Goal: Information Seeking & Learning: Learn about a topic

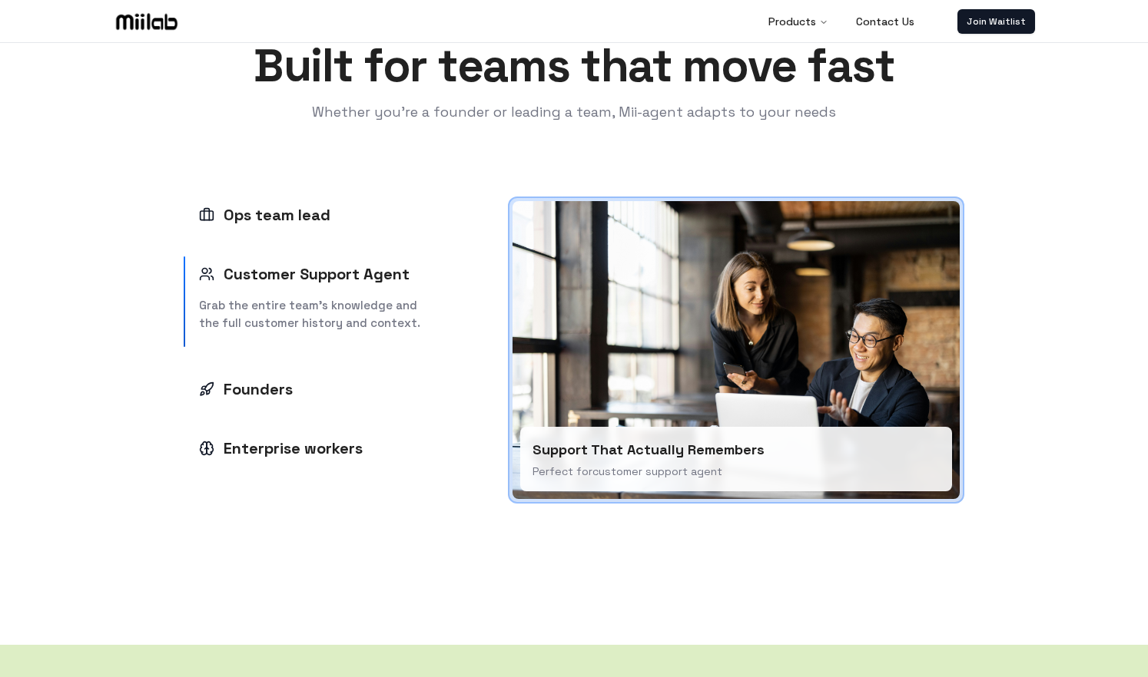
scroll to position [2065, 0]
click at [279, 389] on div "Founders" at bounding box center [246, 389] width 94 height 22
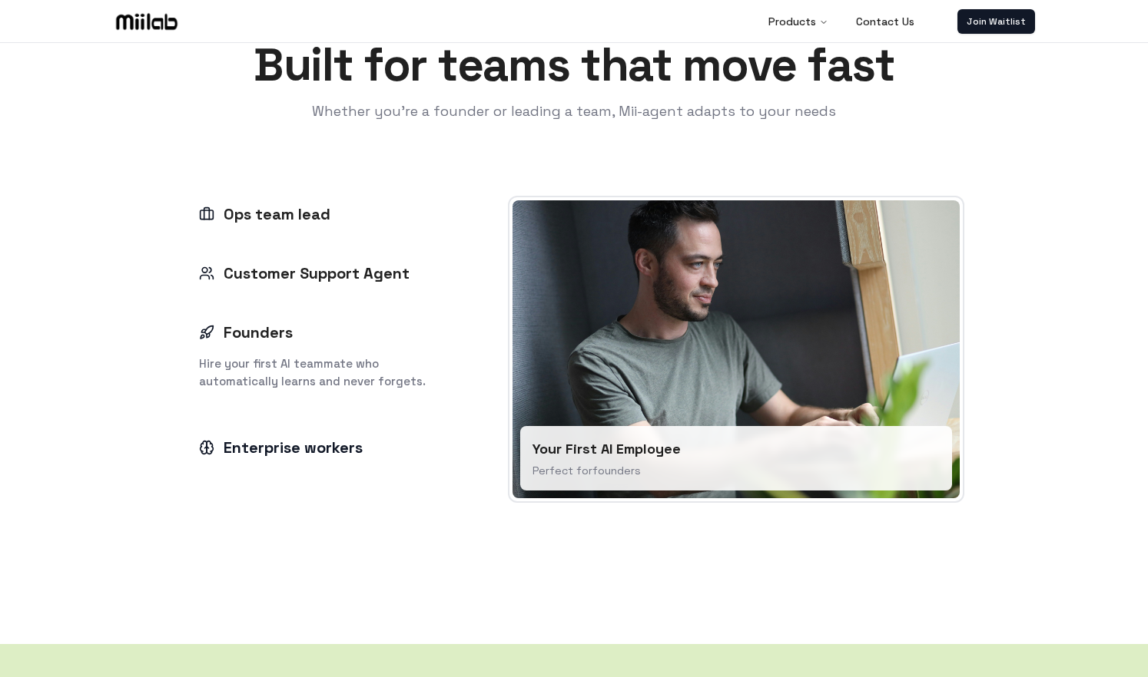
click at [287, 452] on div "Enterprise workers" at bounding box center [281, 448] width 164 height 22
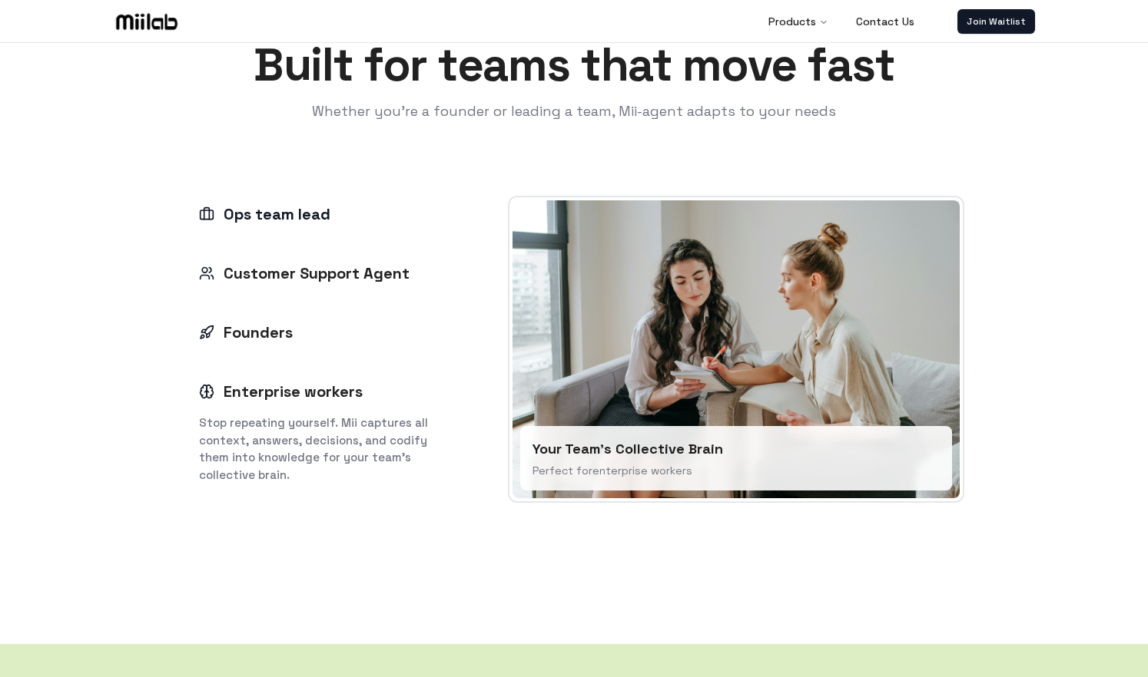
click at [288, 217] on div "Ops team lead" at bounding box center [264, 215] width 131 height 22
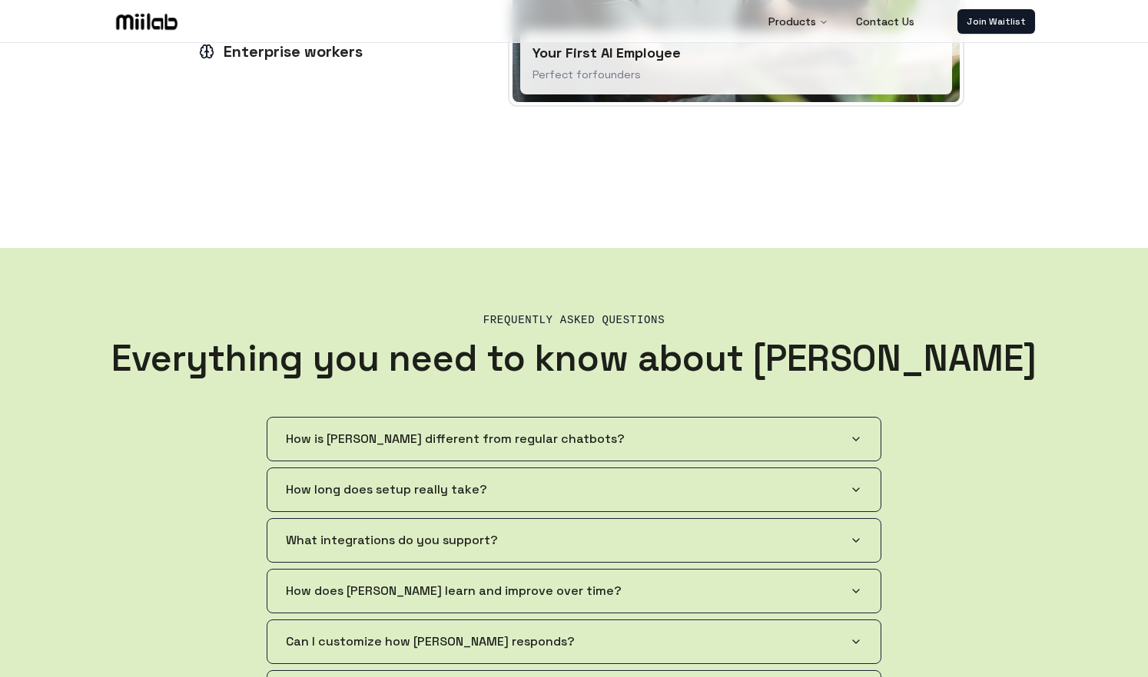
scroll to position [2516, 0]
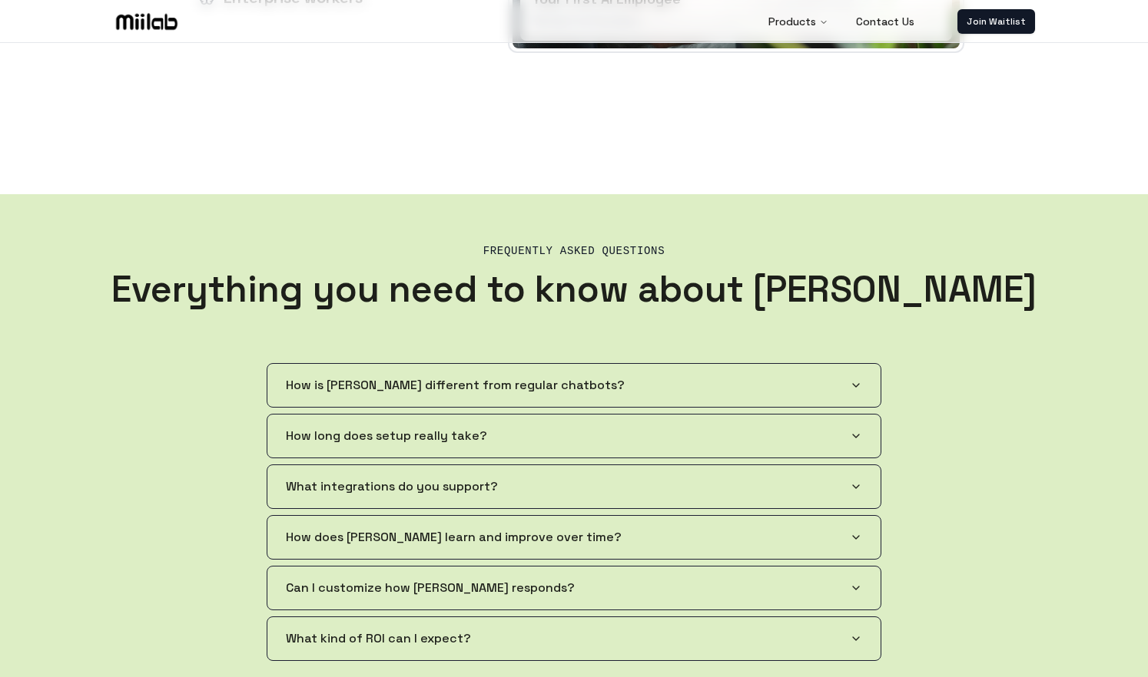
click at [399, 389] on span "How is [PERSON_NAME] different from regular chatbots?" at bounding box center [455, 385] width 339 height 18
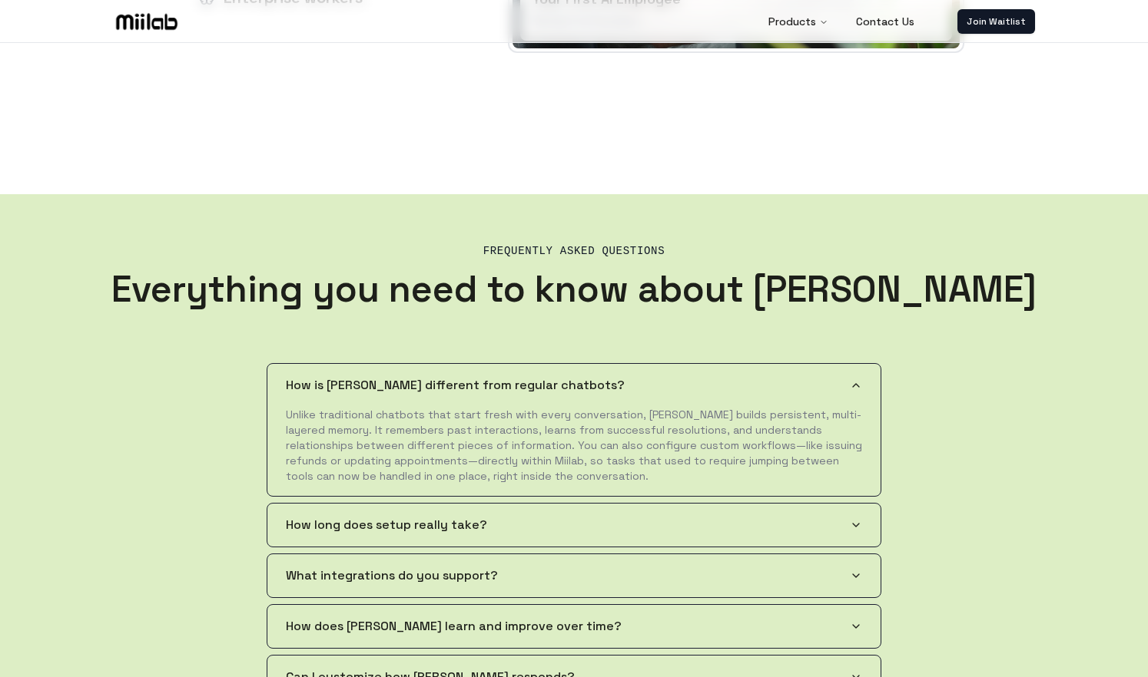
click at [399, 389] on span "How is [PERSON_NAME] different from regular chatbots?" at bounding box center [455, 385] width 339 height 18
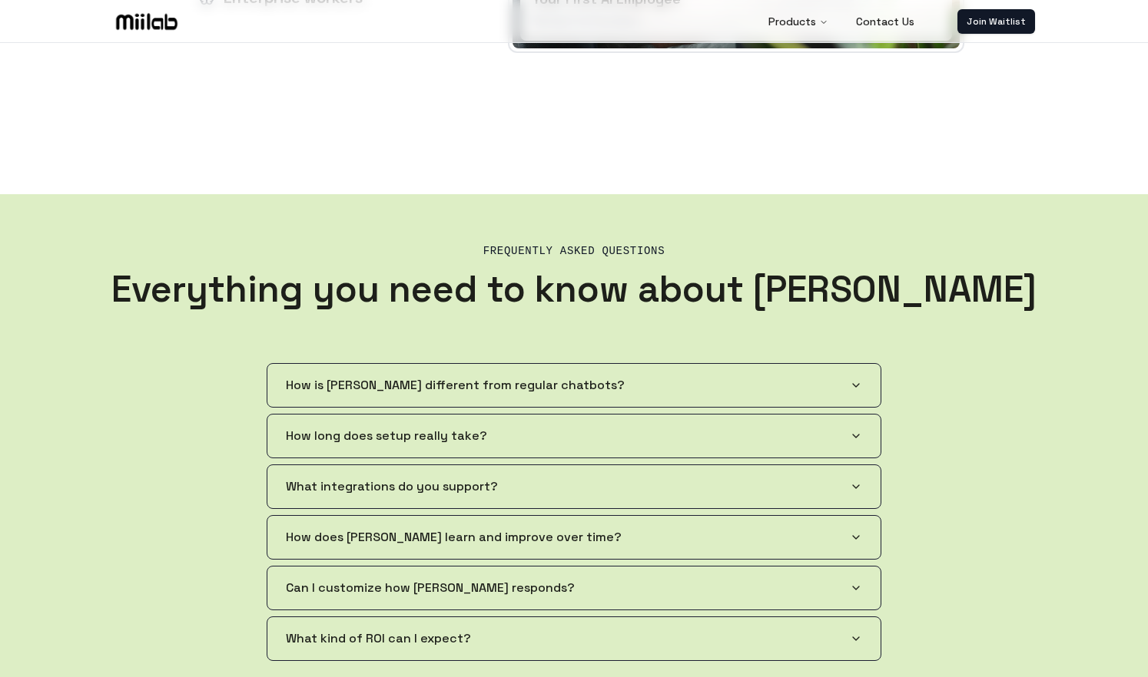
click at [399, 389] on span "How is [PERSON_NAME] different from regular chatbots?" at bounding box center [455, 385] width 339 height 18
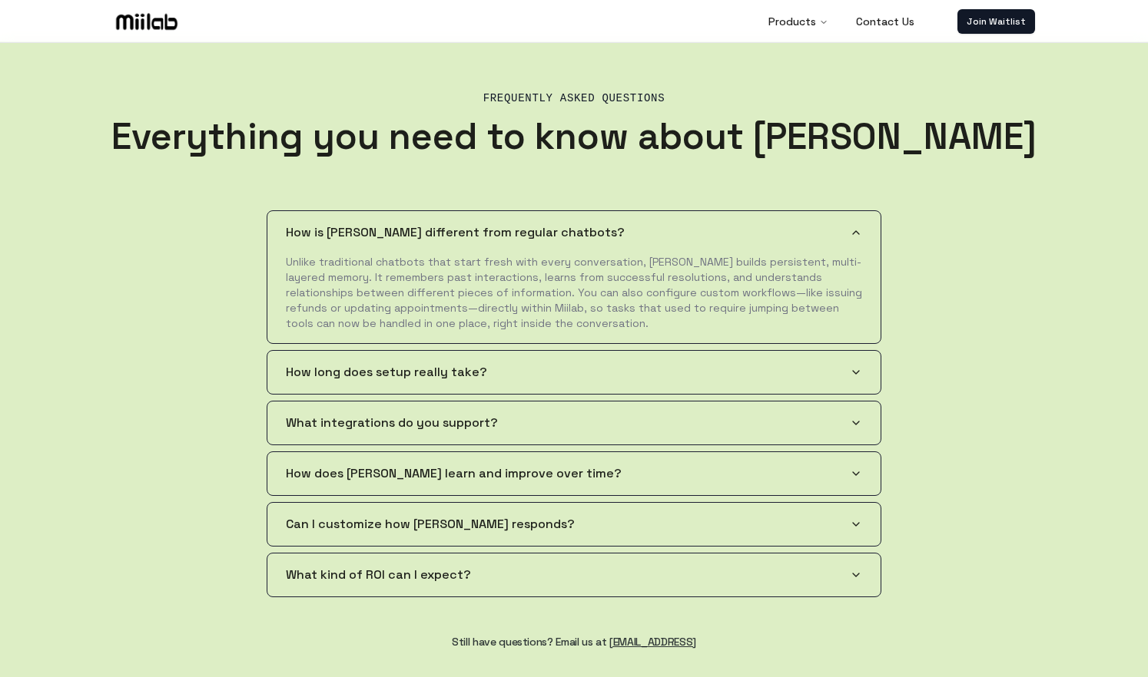
scroll to position [2681, 0]
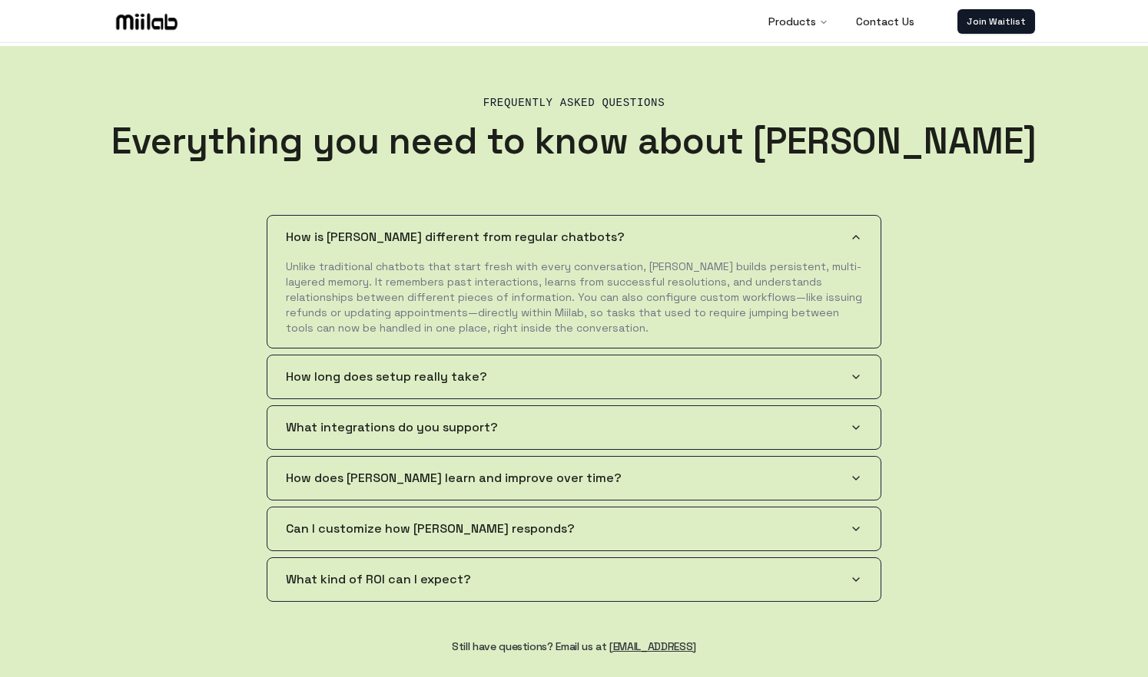
click at [569, 424] on button "What integrations do you support?" at bounding box center [573, 427] width 613 height 43
click at [569, 457] on button "How does [PERSON_NAME] learn and improve over time?" at bounding box center [573, 478] width 613 height 43
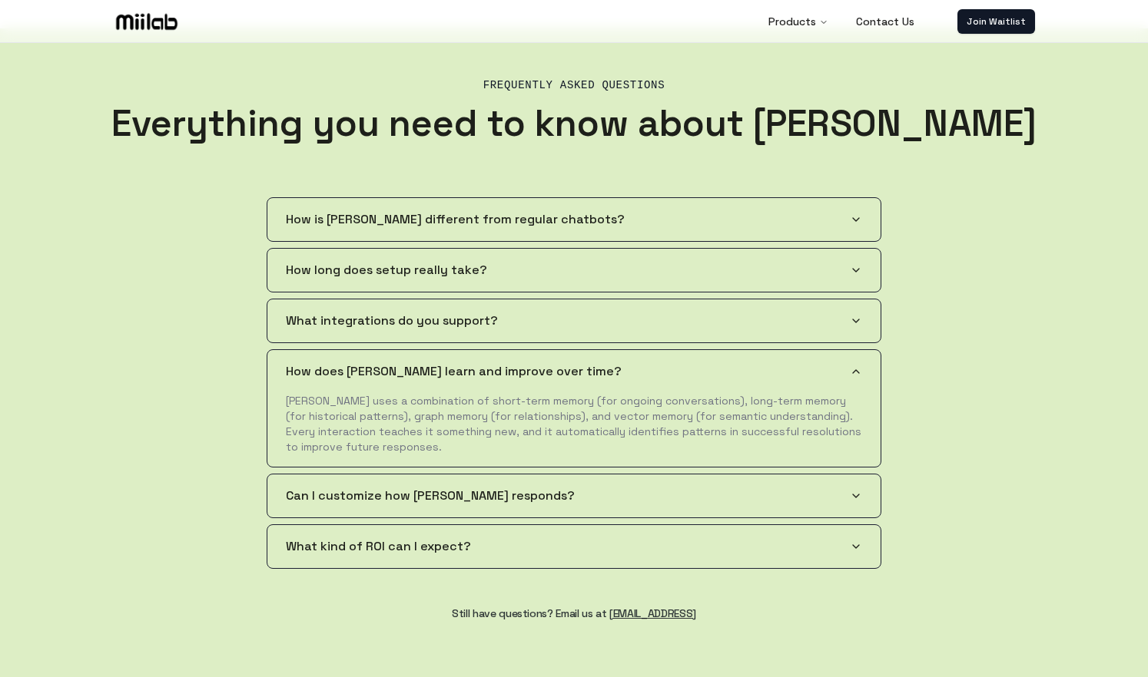
click at [601, 312] on button "What integrations do you support?" at bounding box center [573, 321] width 613 height 43
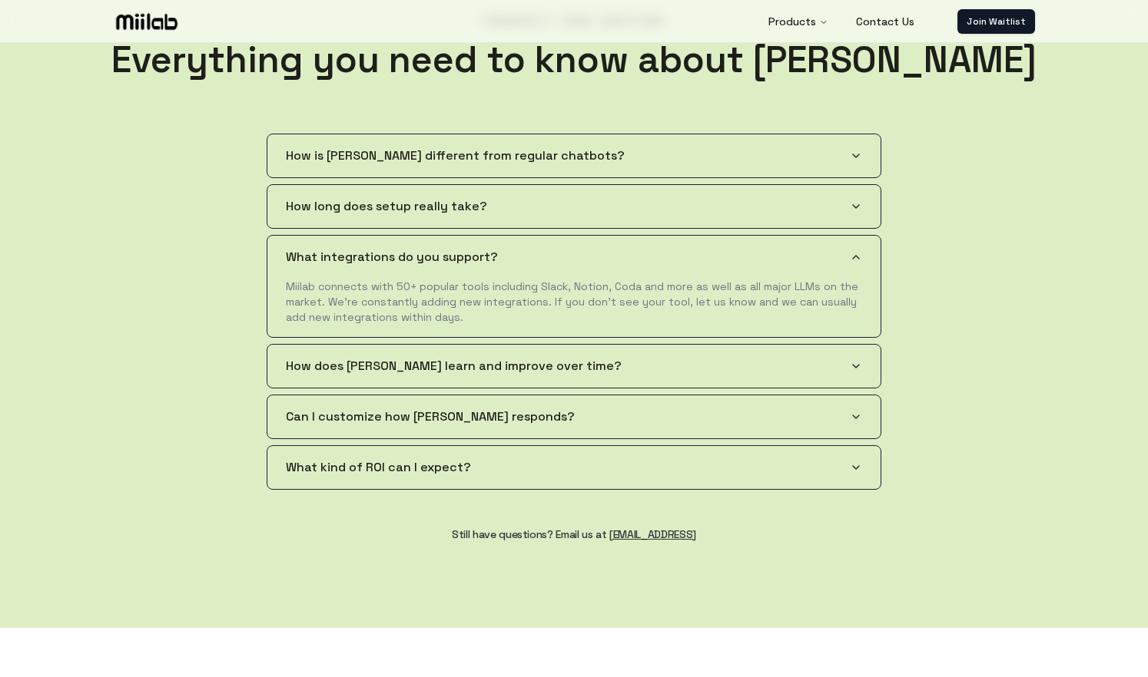
scroll to position [2757, 0]
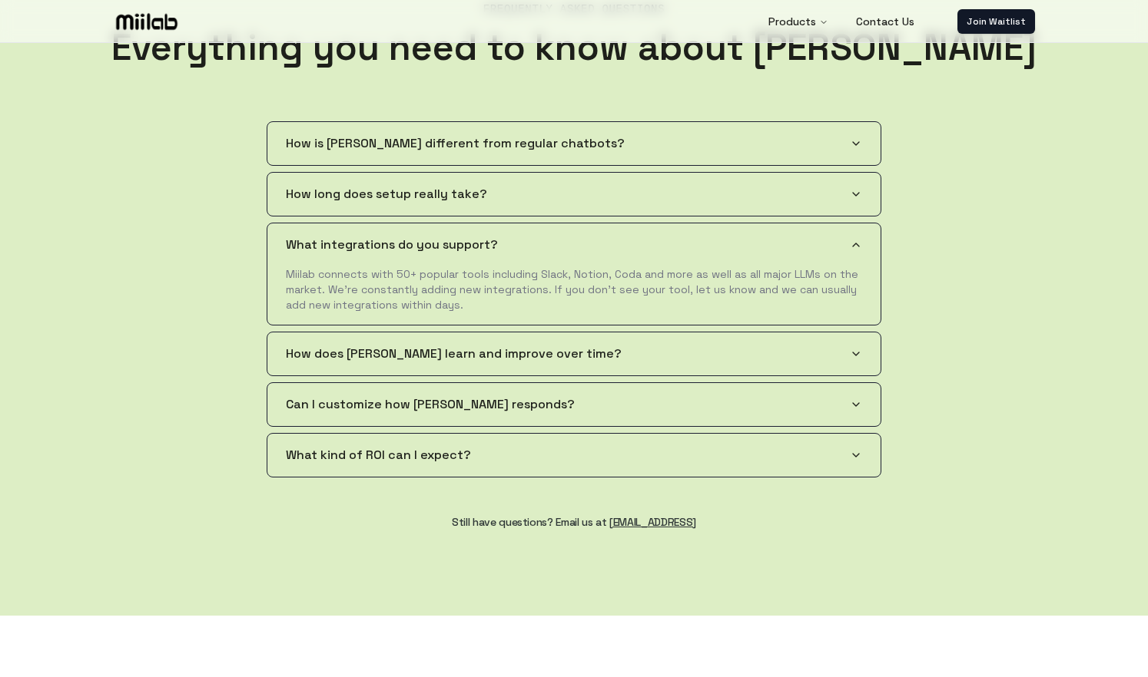
click at [546, 469] on button "What kind of ROI can I expect?" at bounding box center [573, 455] width 613 height 43
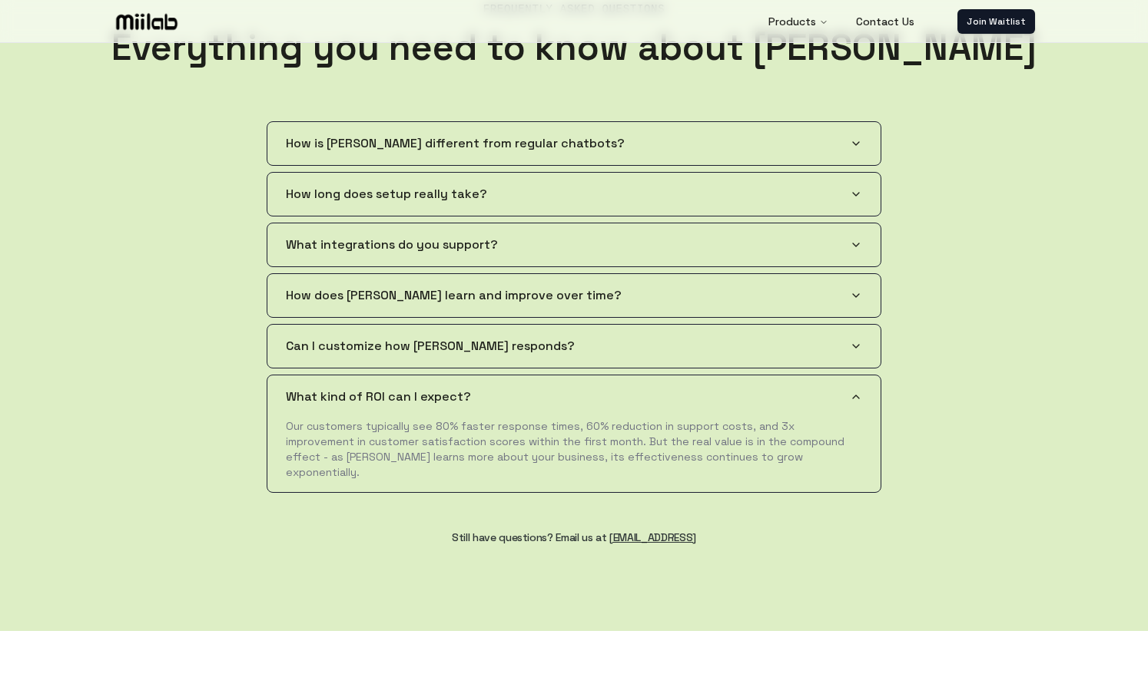
click at [591, 399] on button "What kind of ROI can I expect?" at bounding box center [573, 397] width 613 height 43
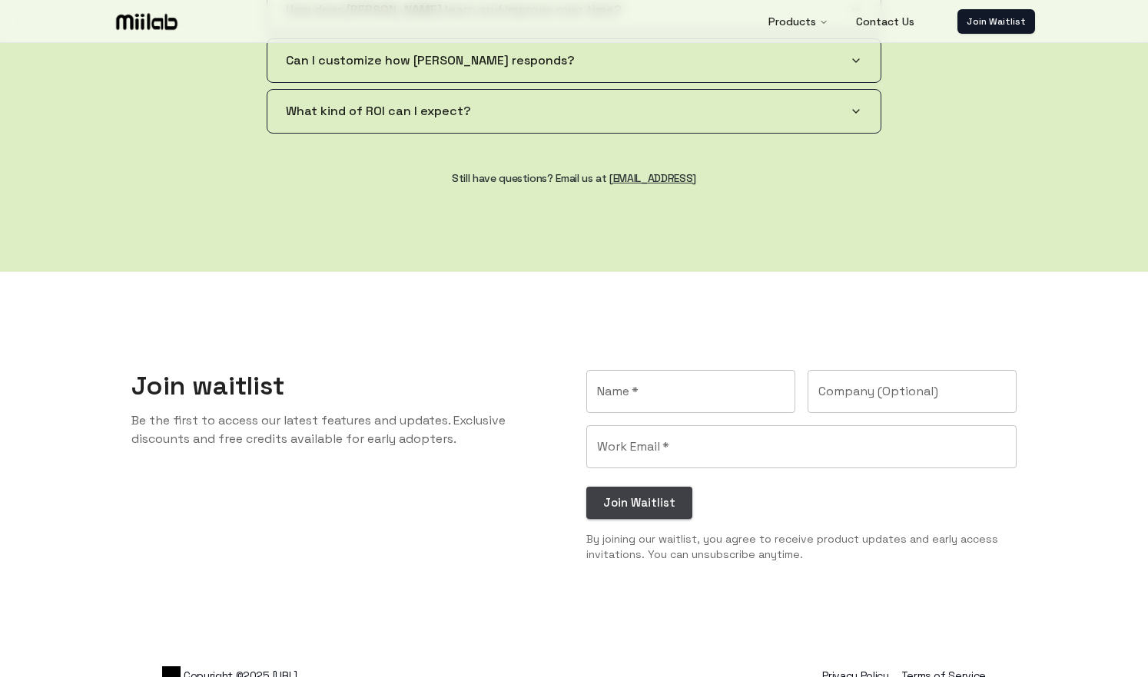
scroll to position [3064, 0]
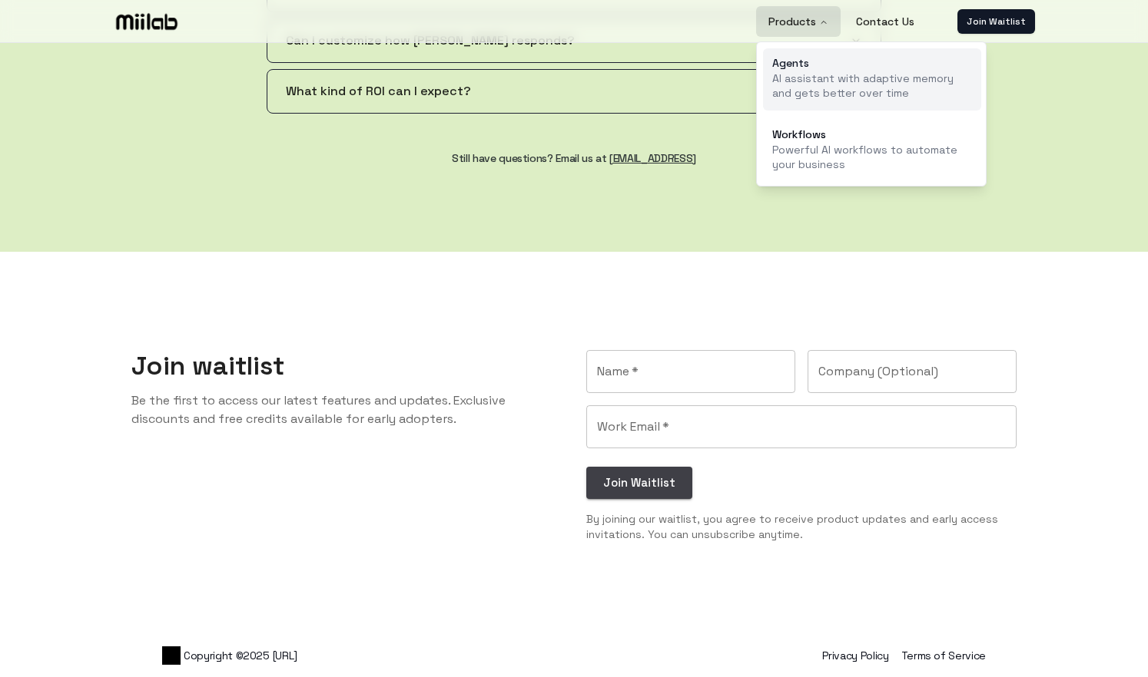
click at [797, 75] on p "AI assistant with adaptive memory and gets better over time" at bounding box center [872, 86] width 200 height 30
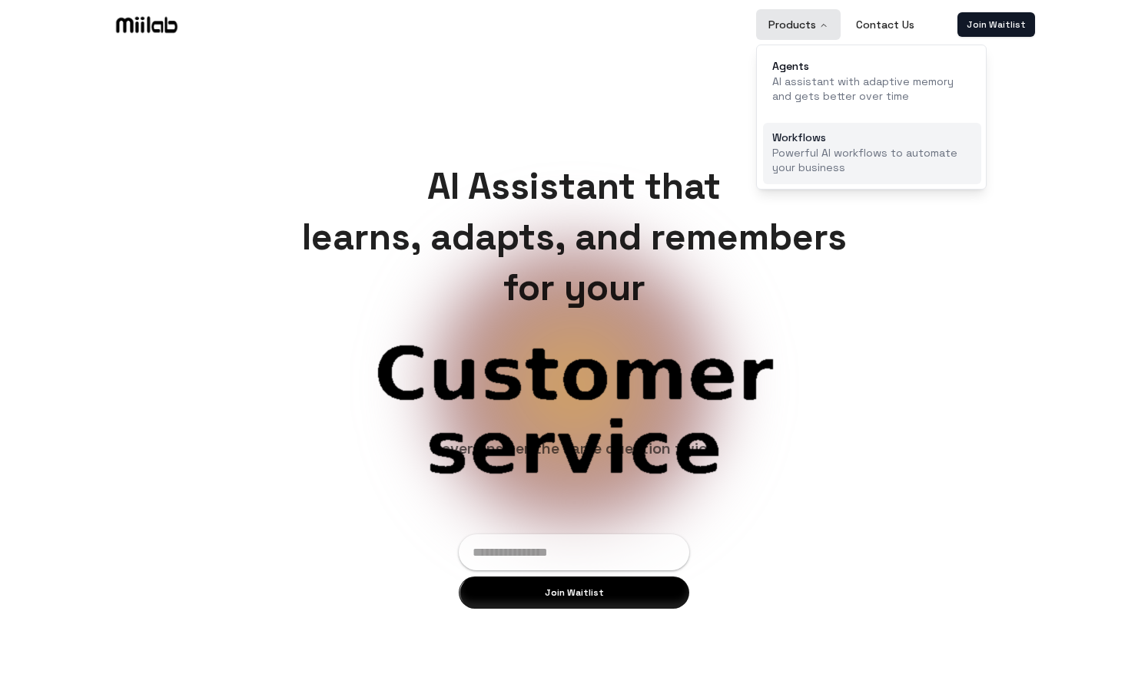
click at [806, 148] on p "Powerful AI workflows to automate your business" at bounding box center [872, 161] width 200 height 30
